Goal: Task Accomplishment & Management: Manage account settings

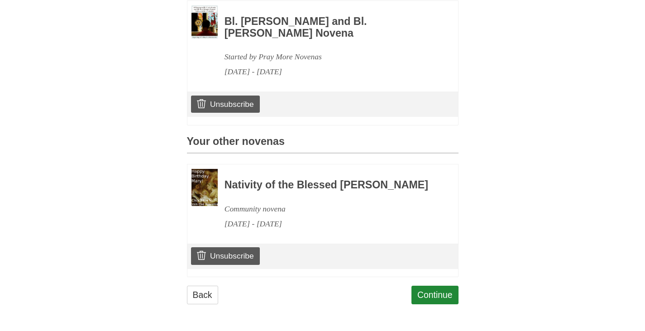
scroll to position [297, 0]
click at [240, 251] on link "Unsubscribe" at bounding box center [225, 255] width 68 height 17
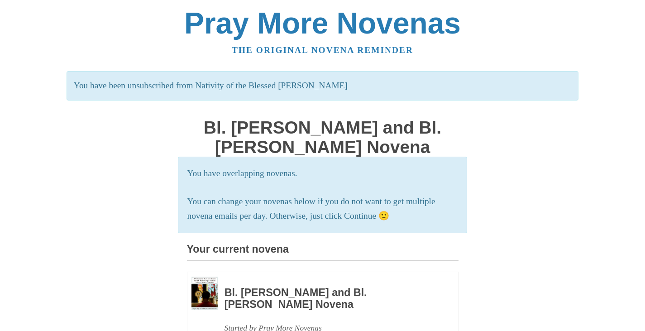
drag, startPoint x: 644, startPoint y: 46, endPoint x: 640, endPoint y: 92, distance: 45.9
click at [640, 92] on body "Pray More Novenas The original novena reminder You have been unsubscribed from …" at bounding box center [322, 301] width 645 height 602
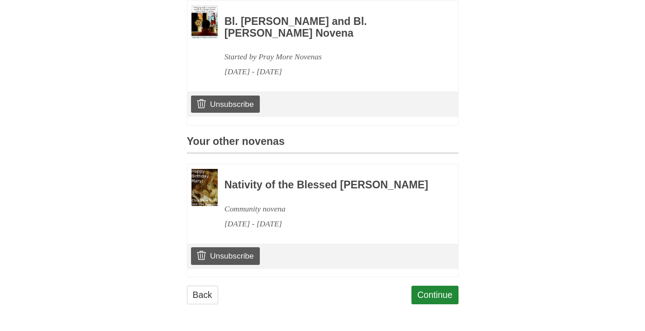
scroll to position [297, 0]
click at [225, 255] on link "Unsubscribe" at bounding box center [225, 255] width 68 height 17
click at [440, 304] on link "Continue" at bounding box center [434, 294] width 47 height 19
